Goal: Entertainment & Leisure: Browse casually

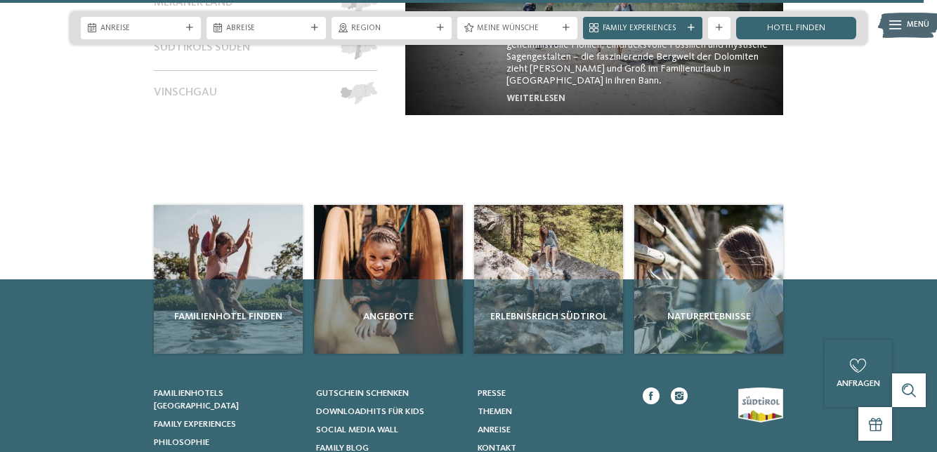
scroll to position [5136, 0]
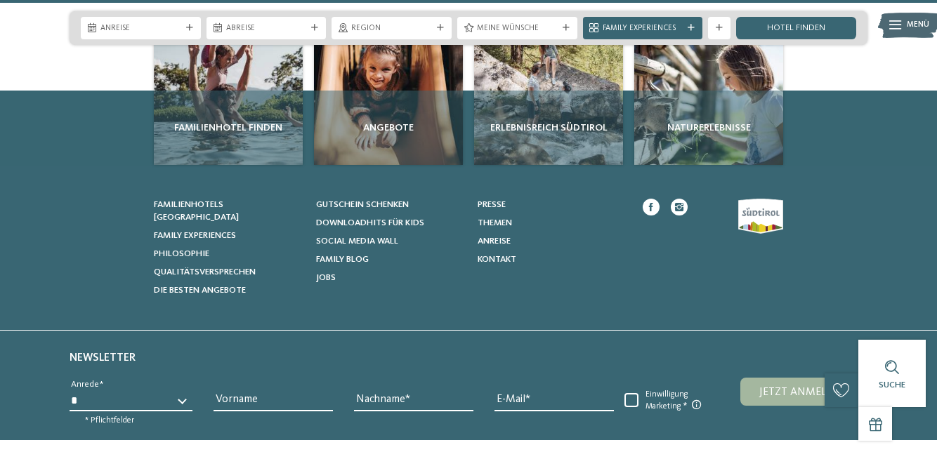
click at [388, 237] on span "Social Media Wall" at bounding box center [357, 241] width 82 height 9
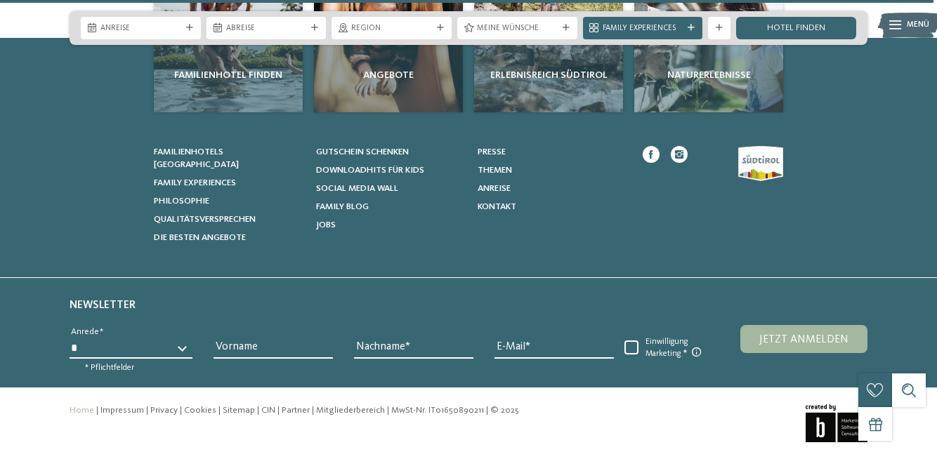
click at [327, 221] on span "Jobs" at bounding box center [326, 225] width 20 height 9
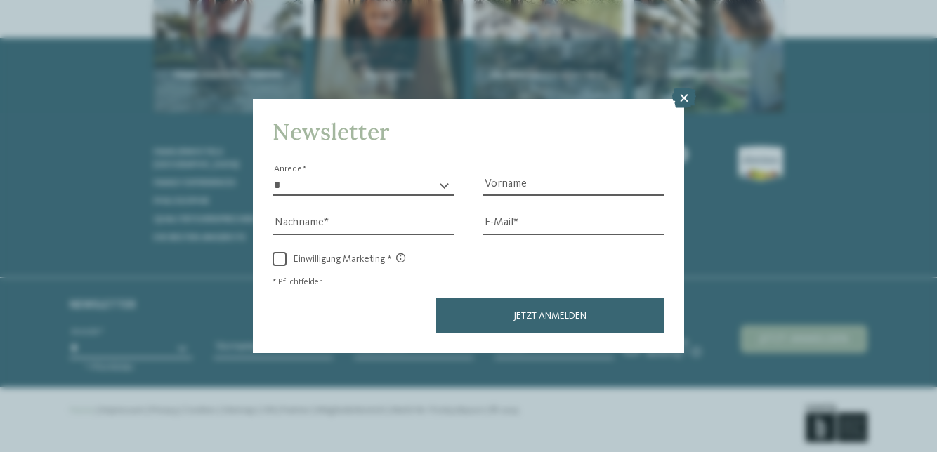
click at [686, 95] on icon at bounding box center [684, 98] width 24 height 20
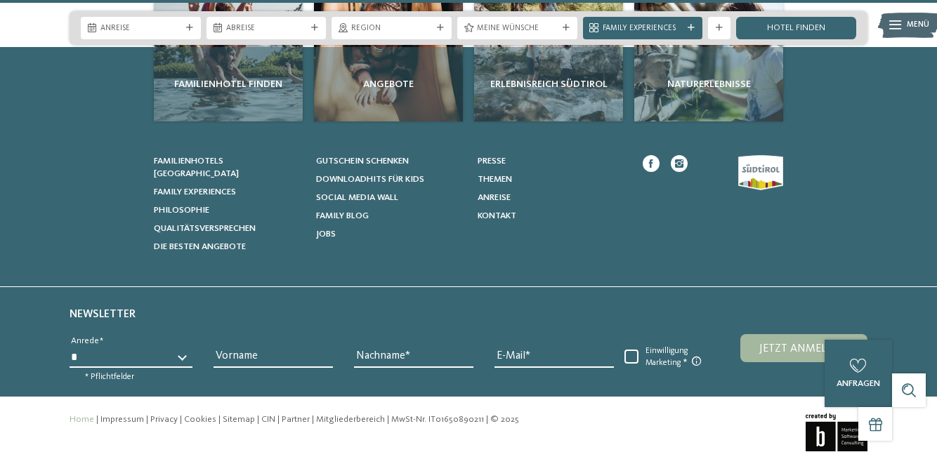
scroll to position [5150, 0]
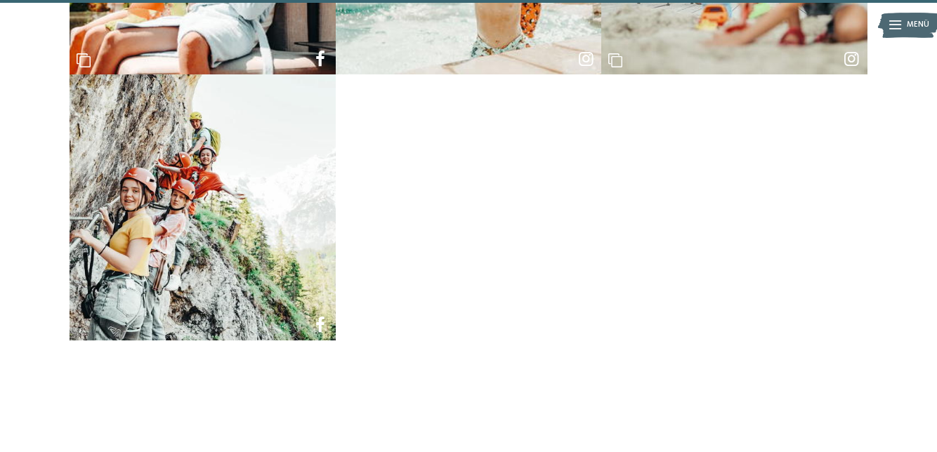
scroll to position [1153, 0]
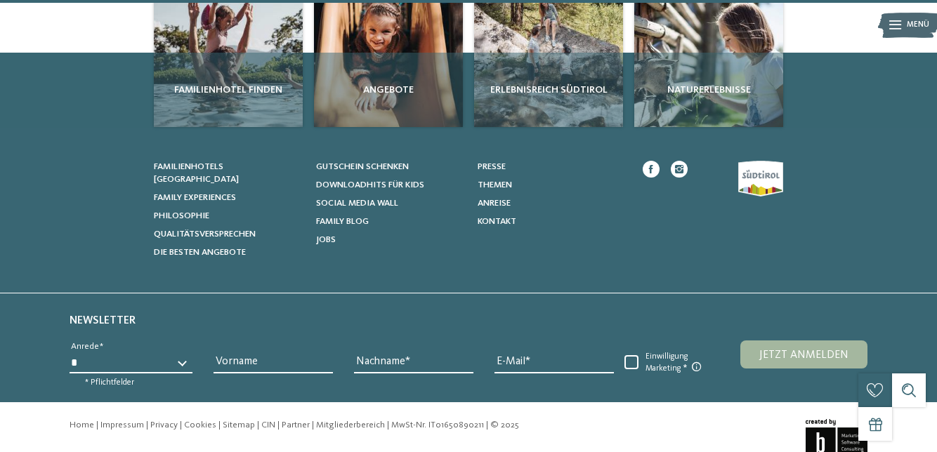
click at [381, 203] on span "Social Media Wall" at bounding box center [357, 203] width 82 height 9
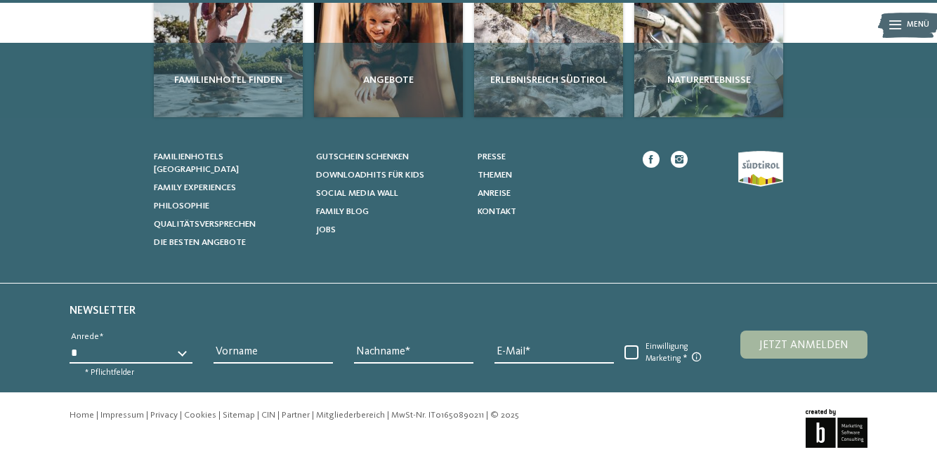
scroll to position [1202, 0]
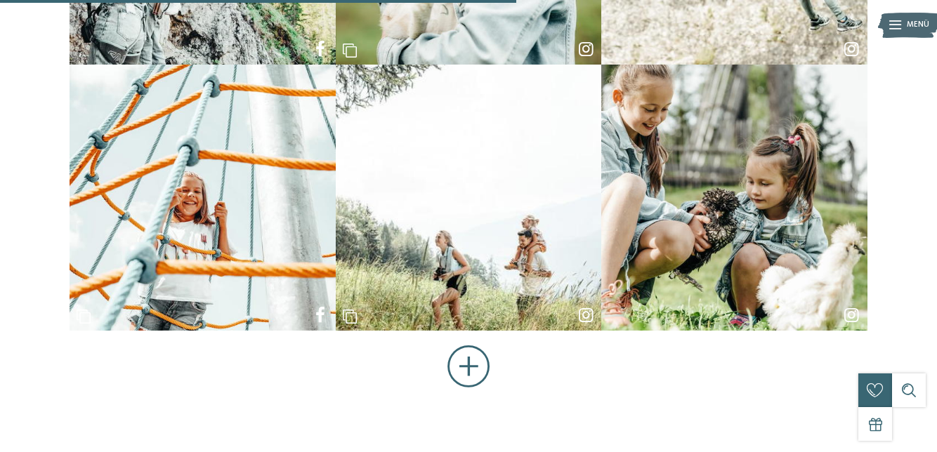
scroll to position [640, 0]
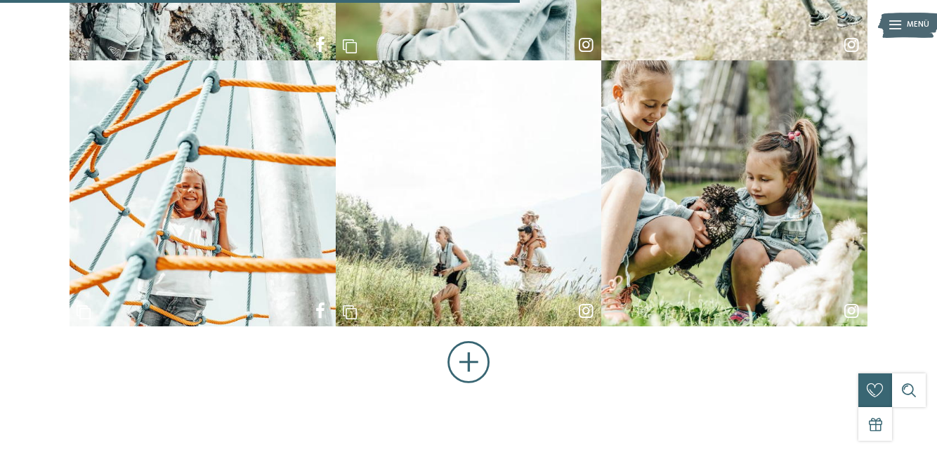
click at [482, 352] on button "Mehr anzeigen" at bounding box center [468, 363] width 43 height 44
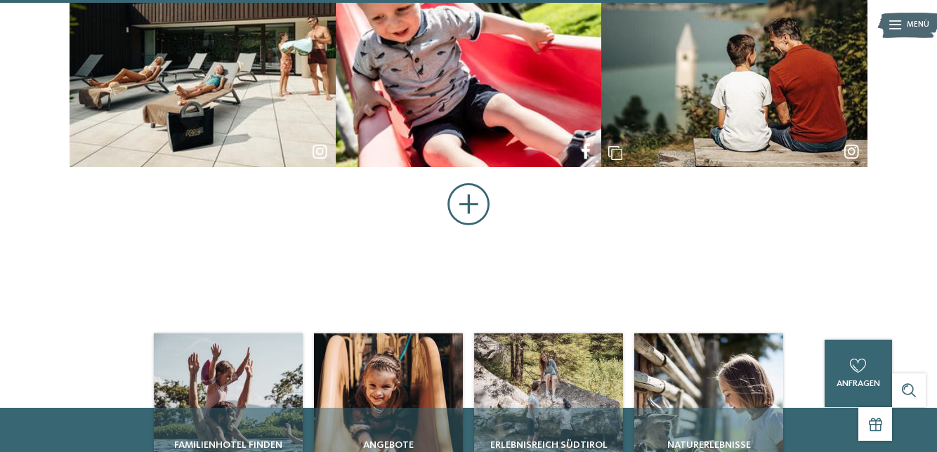
scroll to position [1603, 0]
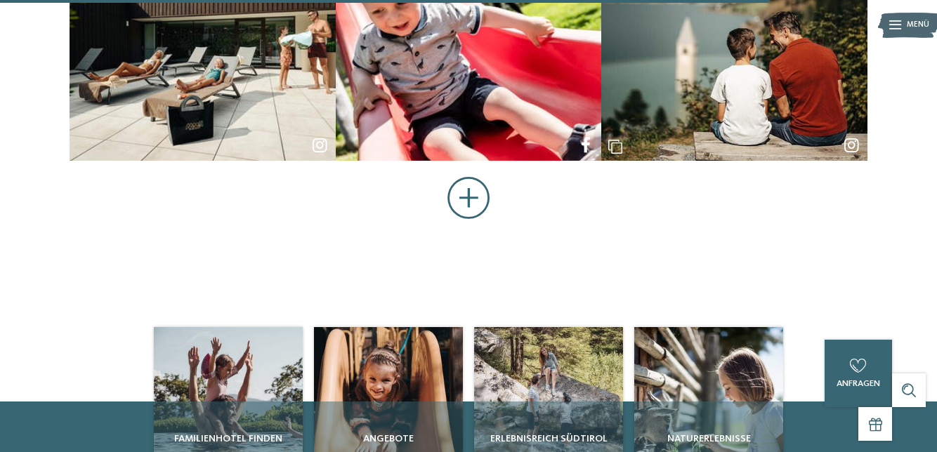
click at [466, 196] on button "Mehr anzeigen" at bounding box center [468, 199] width 43 height 44
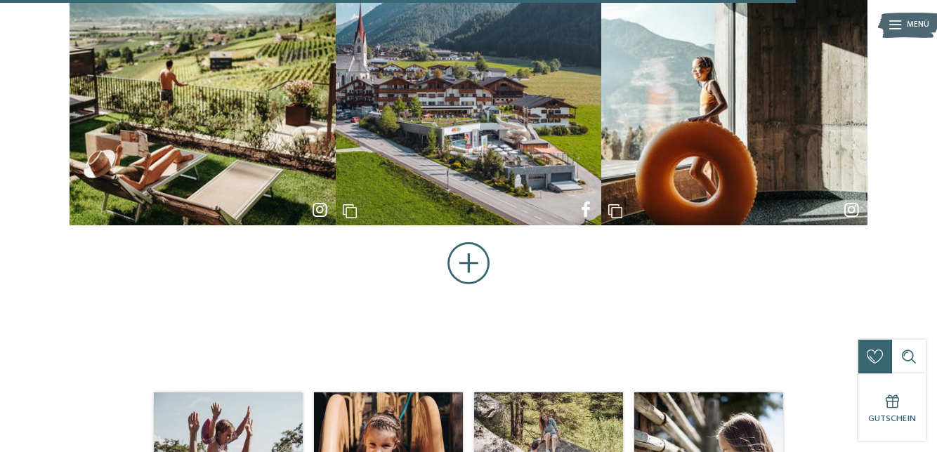
scroll to position [2336, 0]
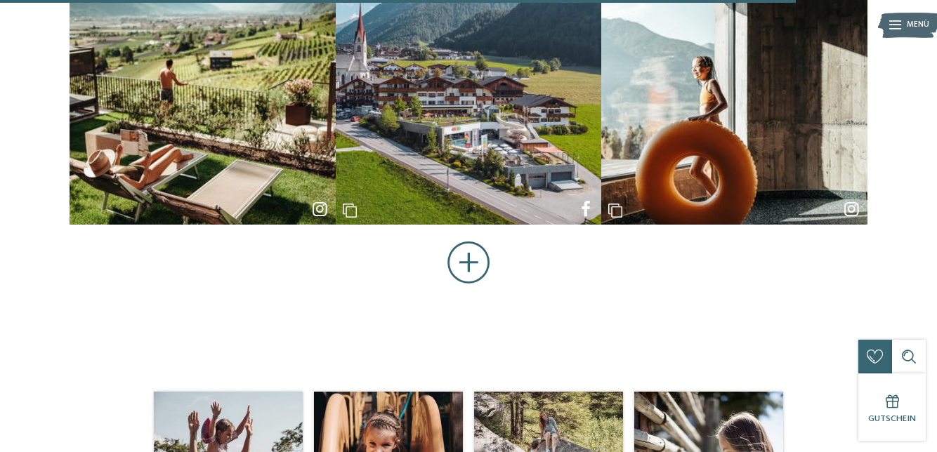
click at [475, 254] on button "Mehr anzeigen" at bounding box center [468, 264] width 43 height 44
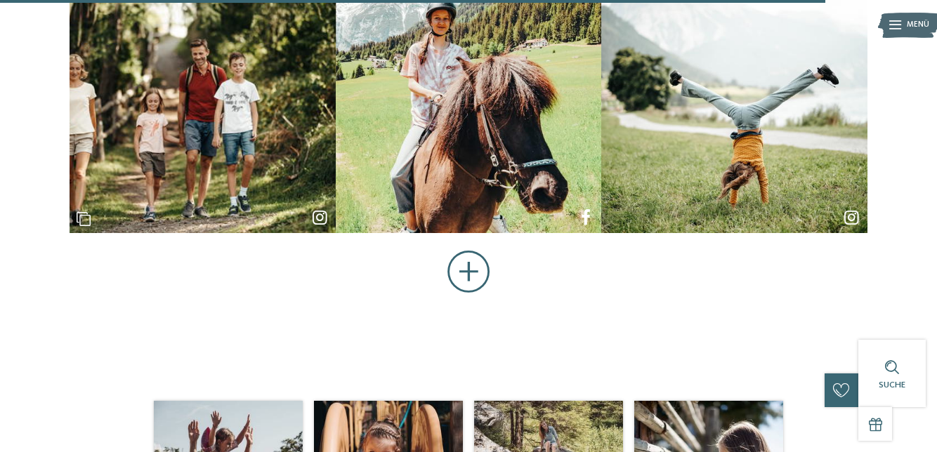
scroll to position [3126, 0]
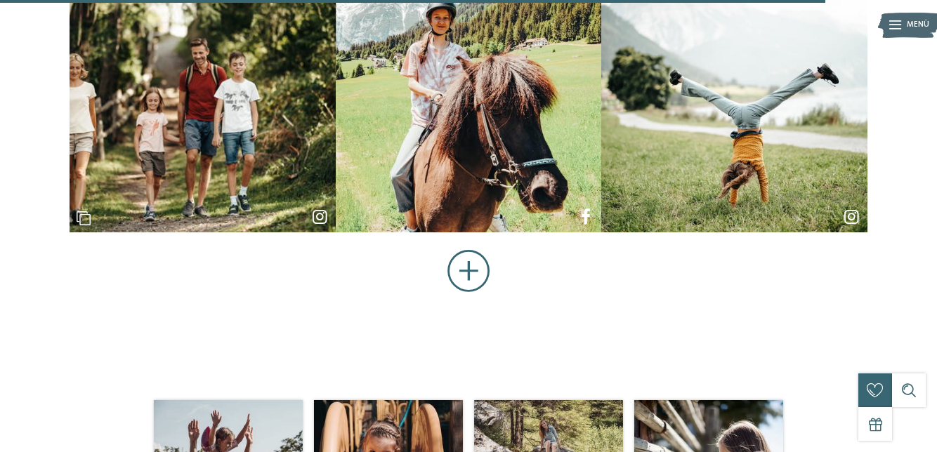
click at [470, 265] on button "Mehr anzeigen" at bounding box center [468, 272] width 43 height 44
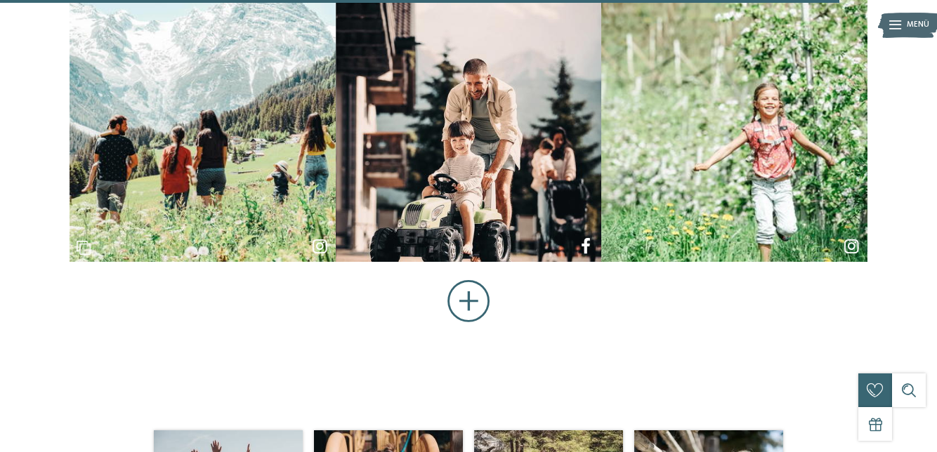
scroll to position [3896, 0]
